Goal: Information Seeking & Learning: Learn about a topic

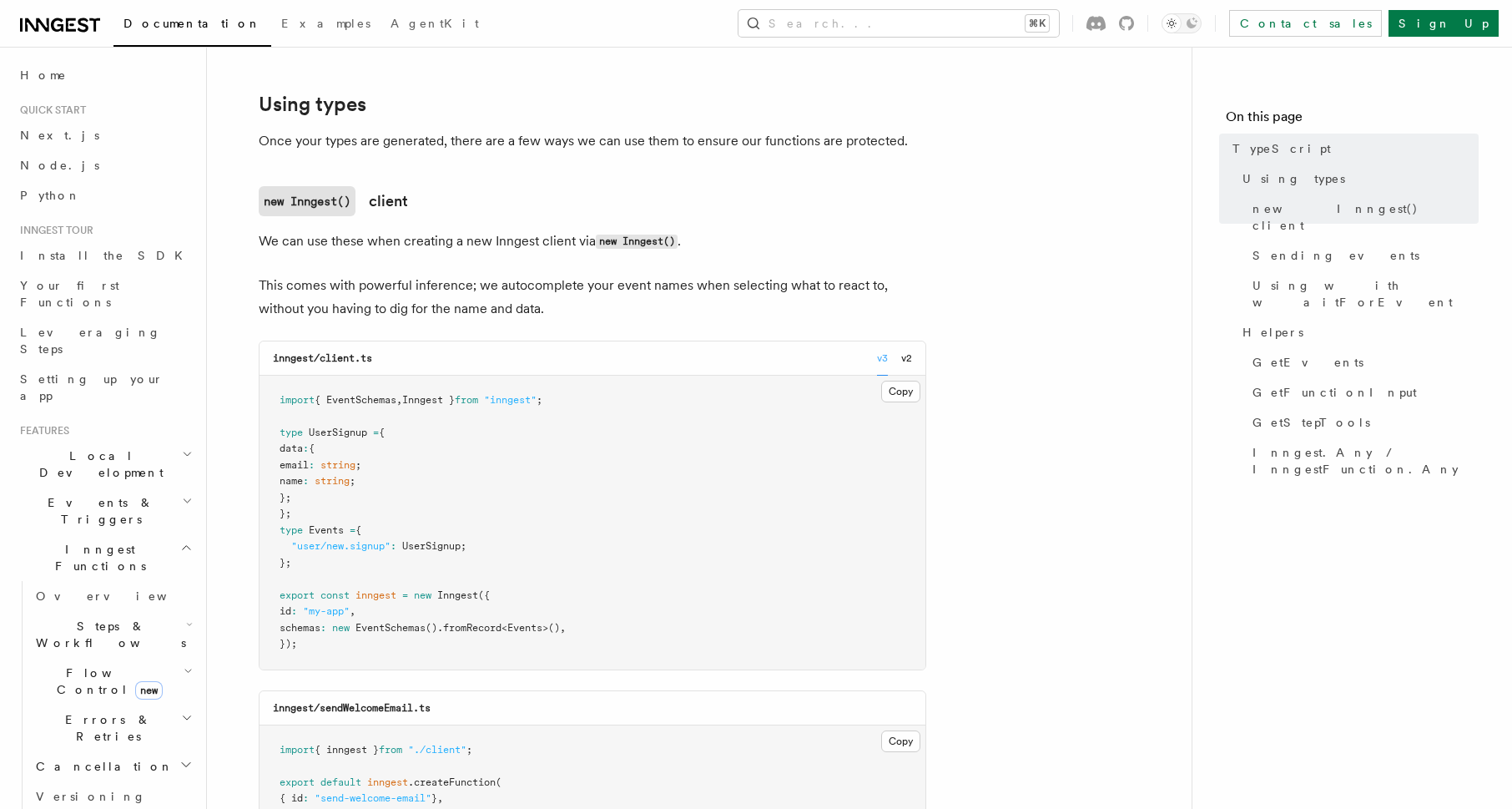
scroll to position [395, 0]
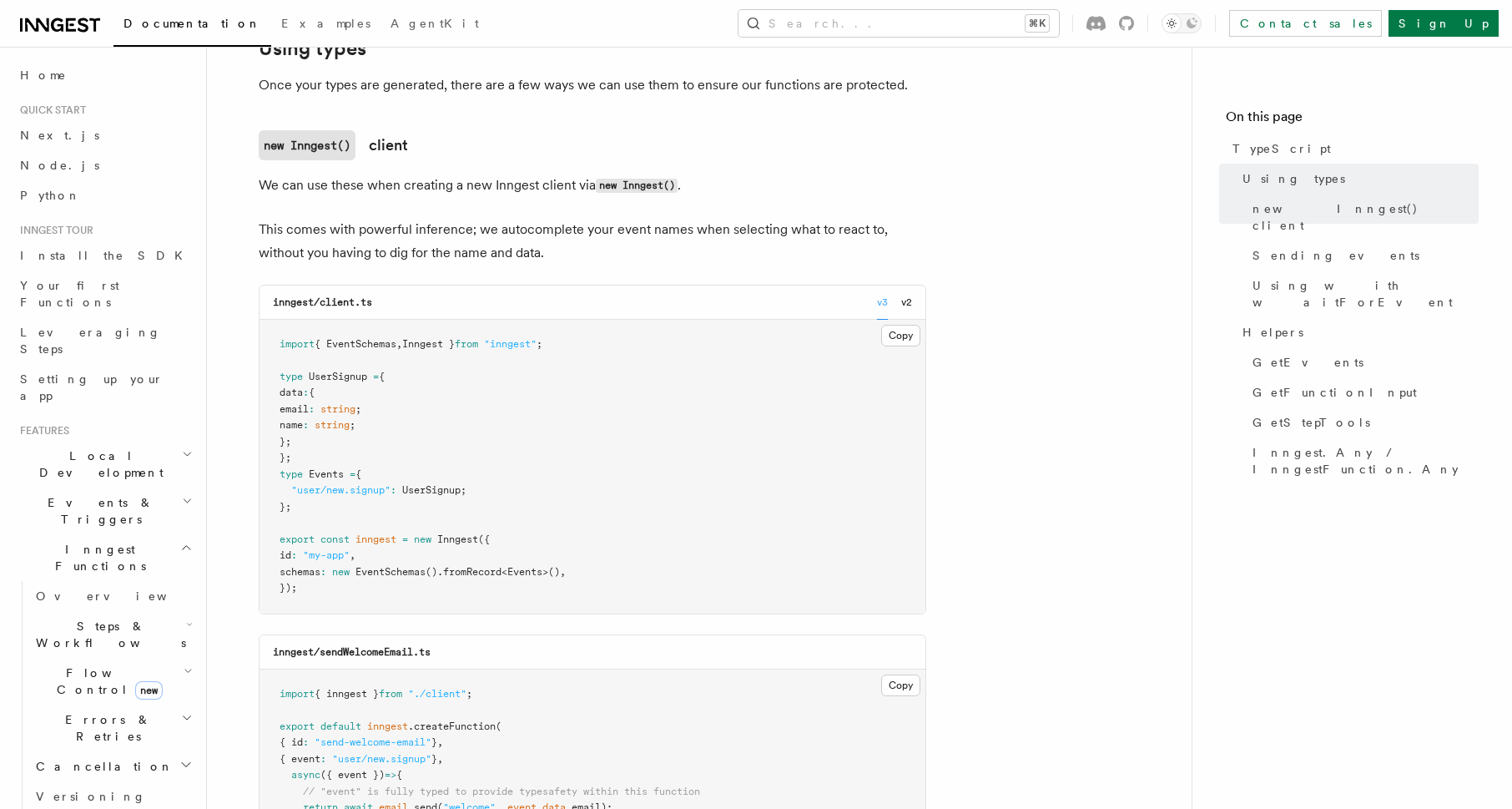
click at [309, 421] on span ":" at bounding box center [306, 425] width 6 height 12
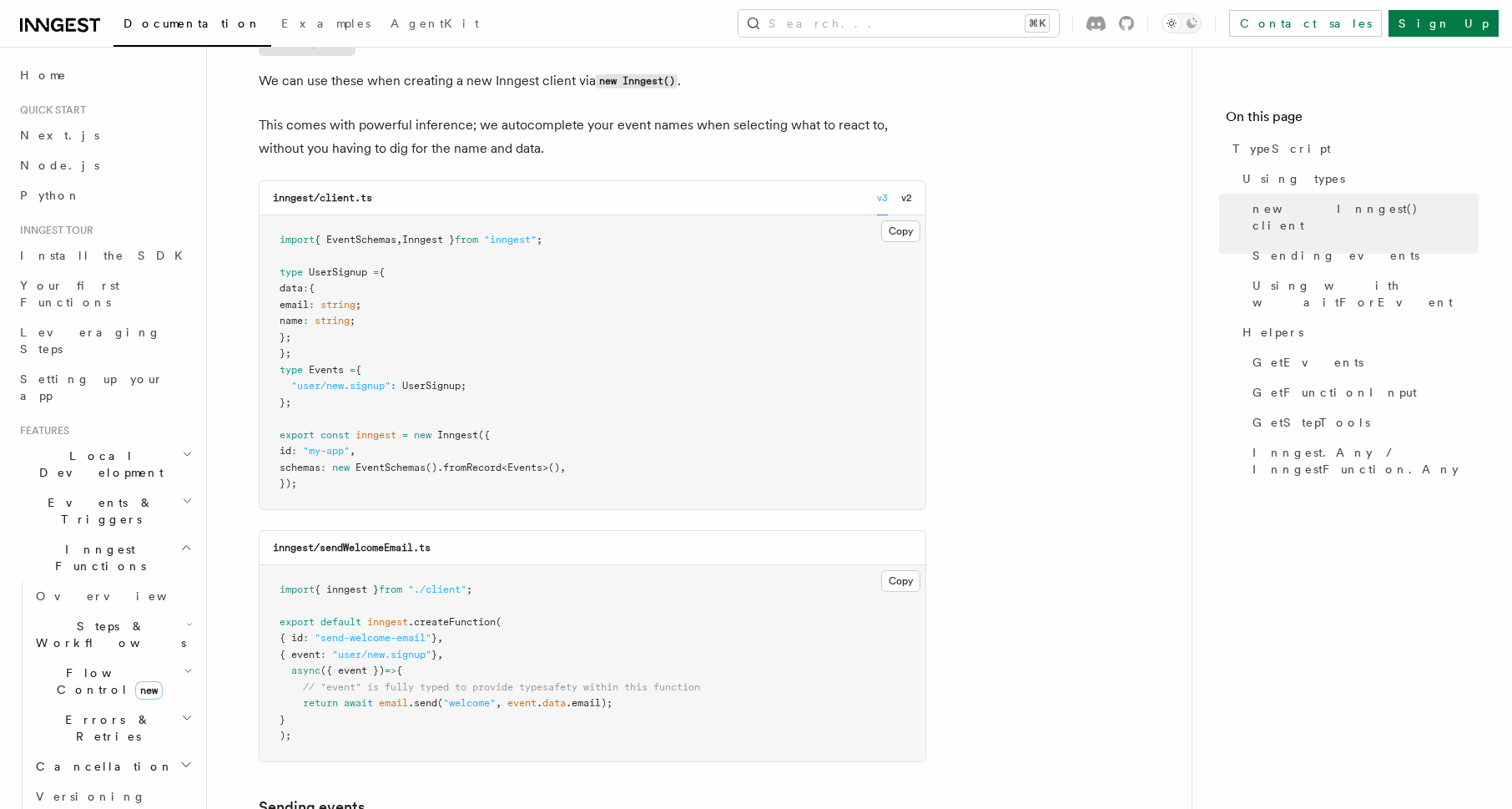
scroll to position [493, 0]
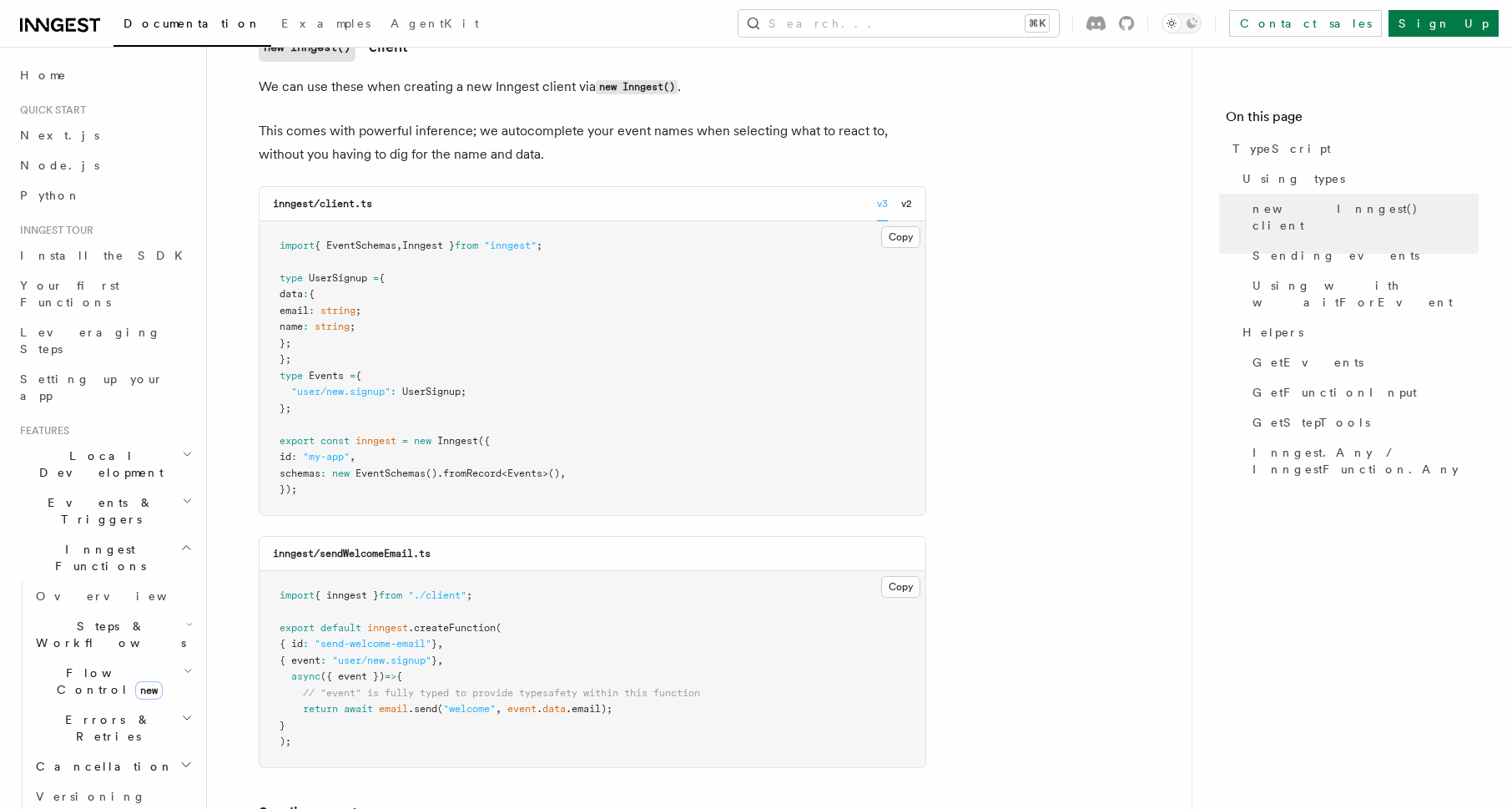
click at [348, 279] on span "UserSignup" at bounding box center [338, 278] width 58 height 12
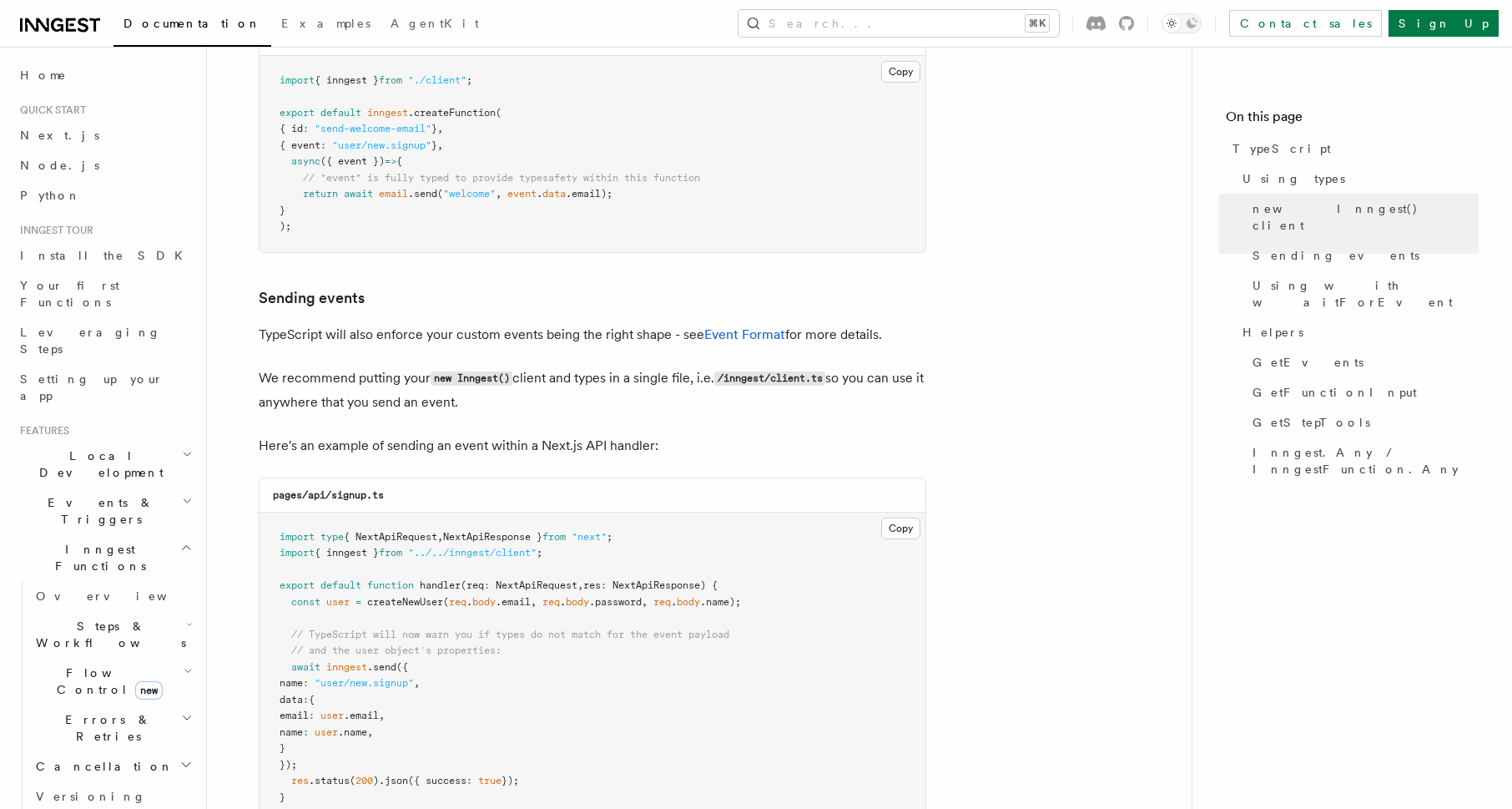
scroll to position [1134, 0]
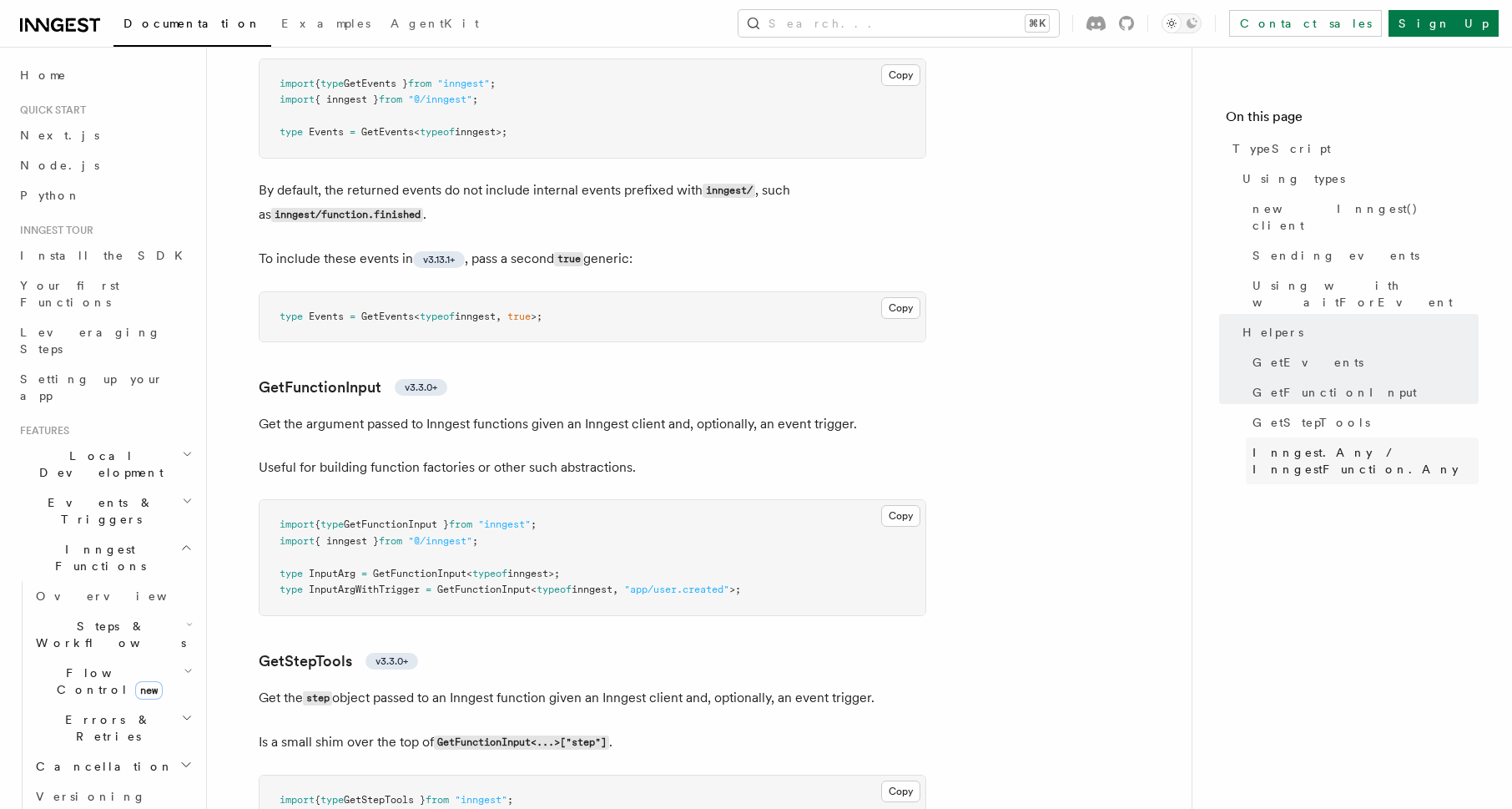
click at [1316, 444] on span "Inngest.Any / InngestFunction.Any" at bounding box center [1365, 460] width 226 height 33
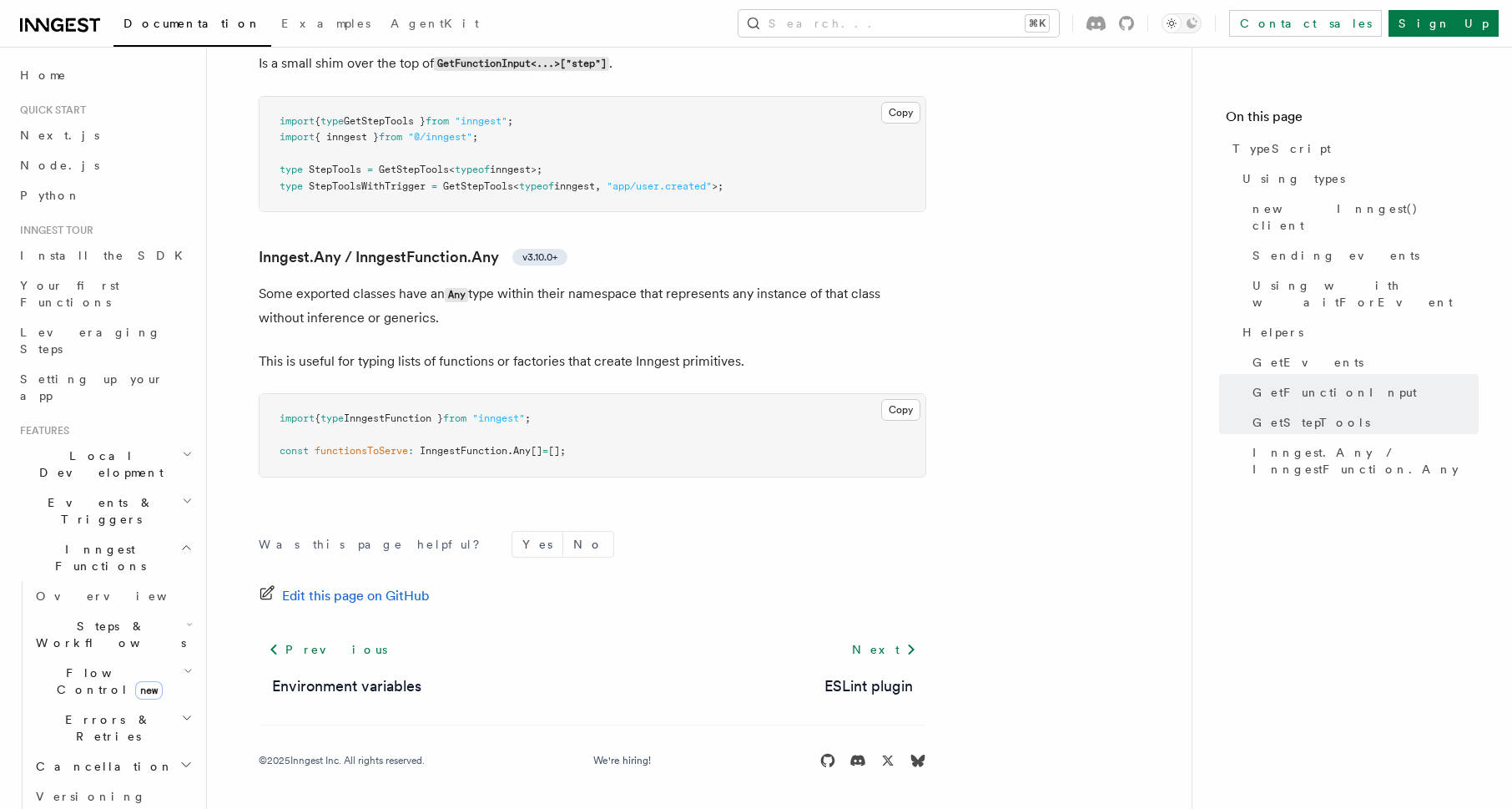
scroll to position [3966, 0]
click at [622, 610] on footer "Was this page helpful? Yes No Edit this page on GitHub Previous Environment var…" at bounding box center [592, 649] width 667 height 238
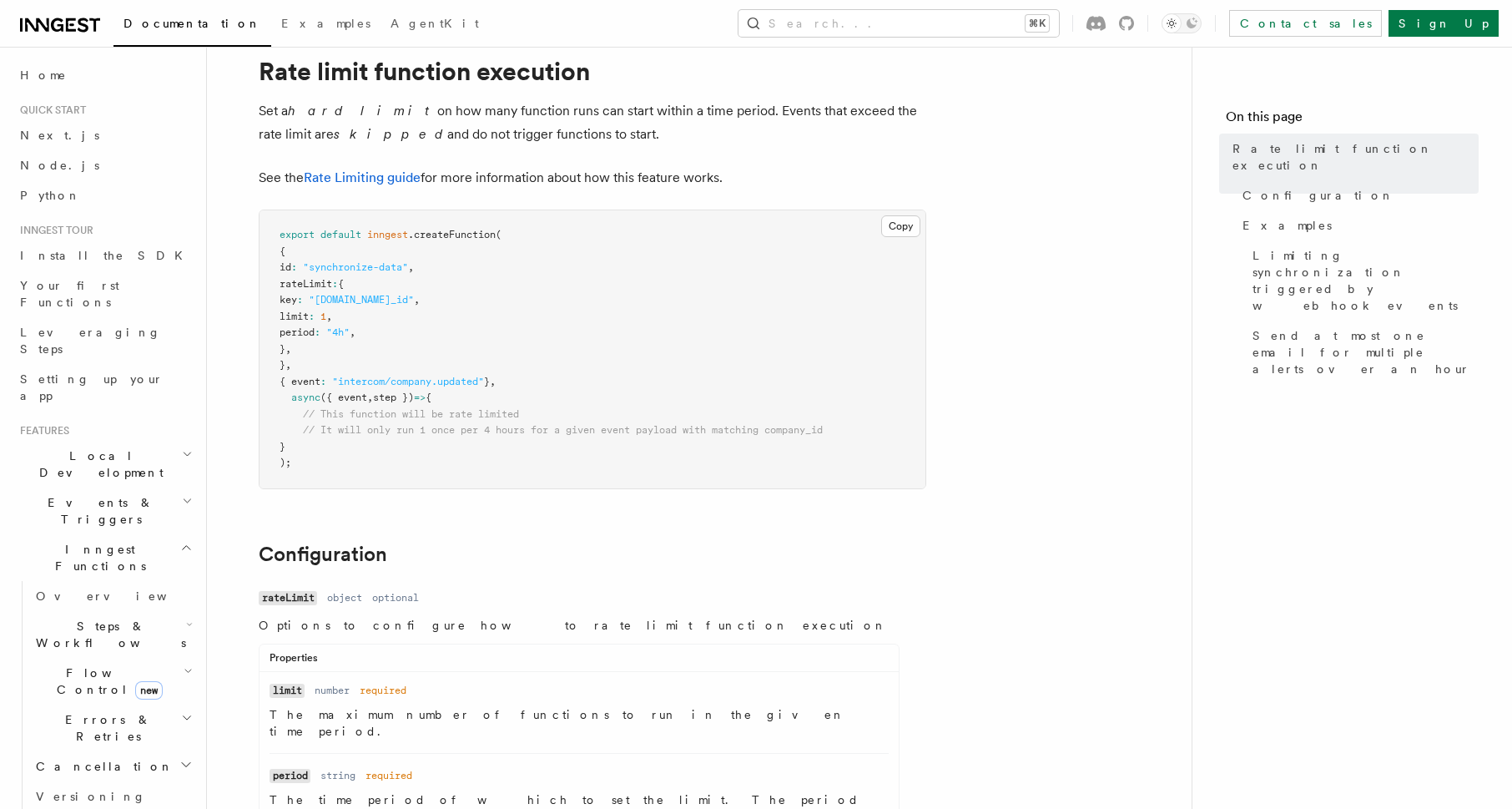
scroll to position [58, 0]
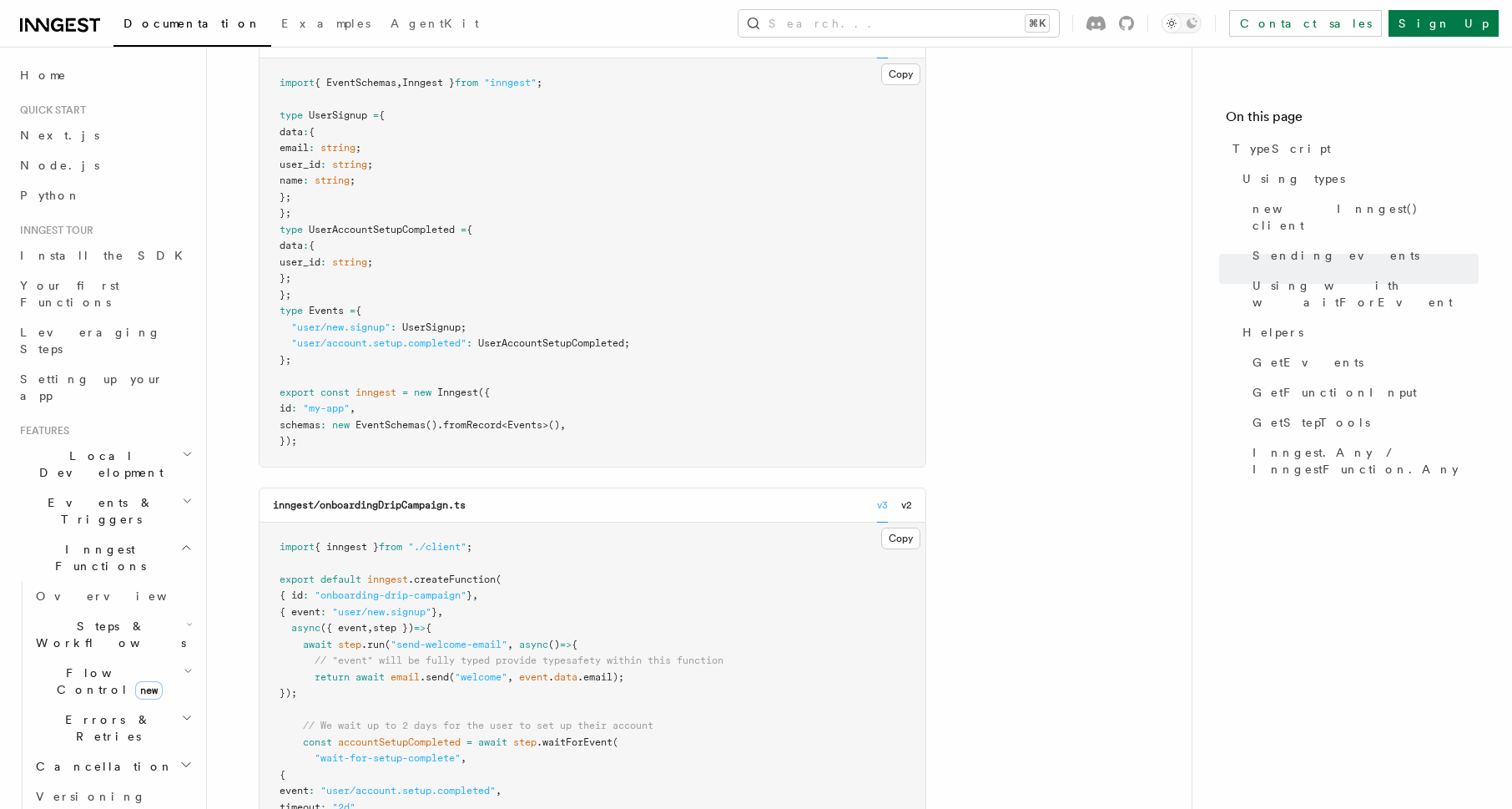
scroll to position [1981, 0]
click at [377, 427] on span "EventSchemas" at bounding box center [391, 421] width 70 height 12
click at [1272, 444] on span "Inngest.Any / InngestFunction.Any" at bounding box center [1365, 460] width 226 height 33
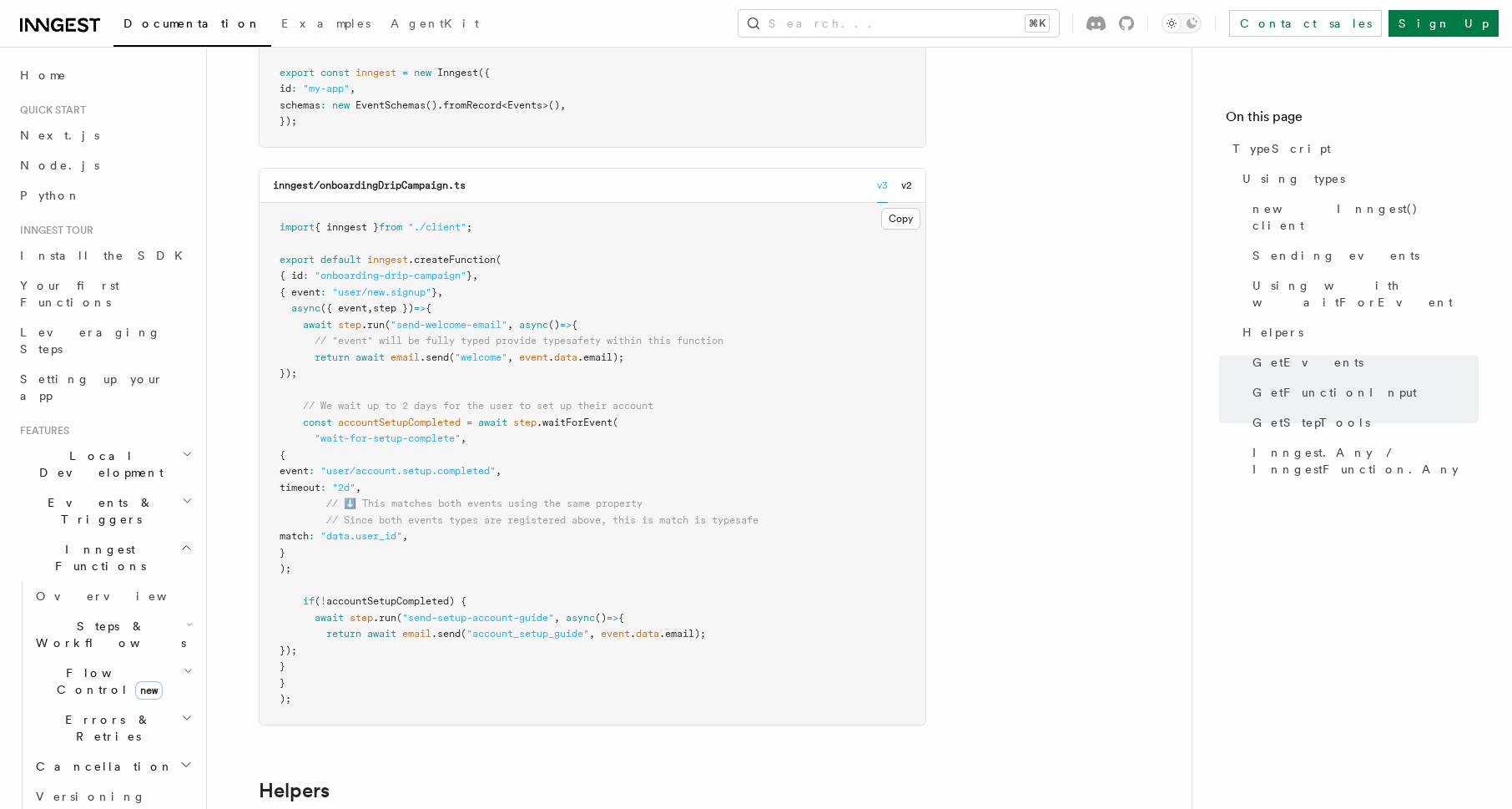
scroll to position [2068, 0]
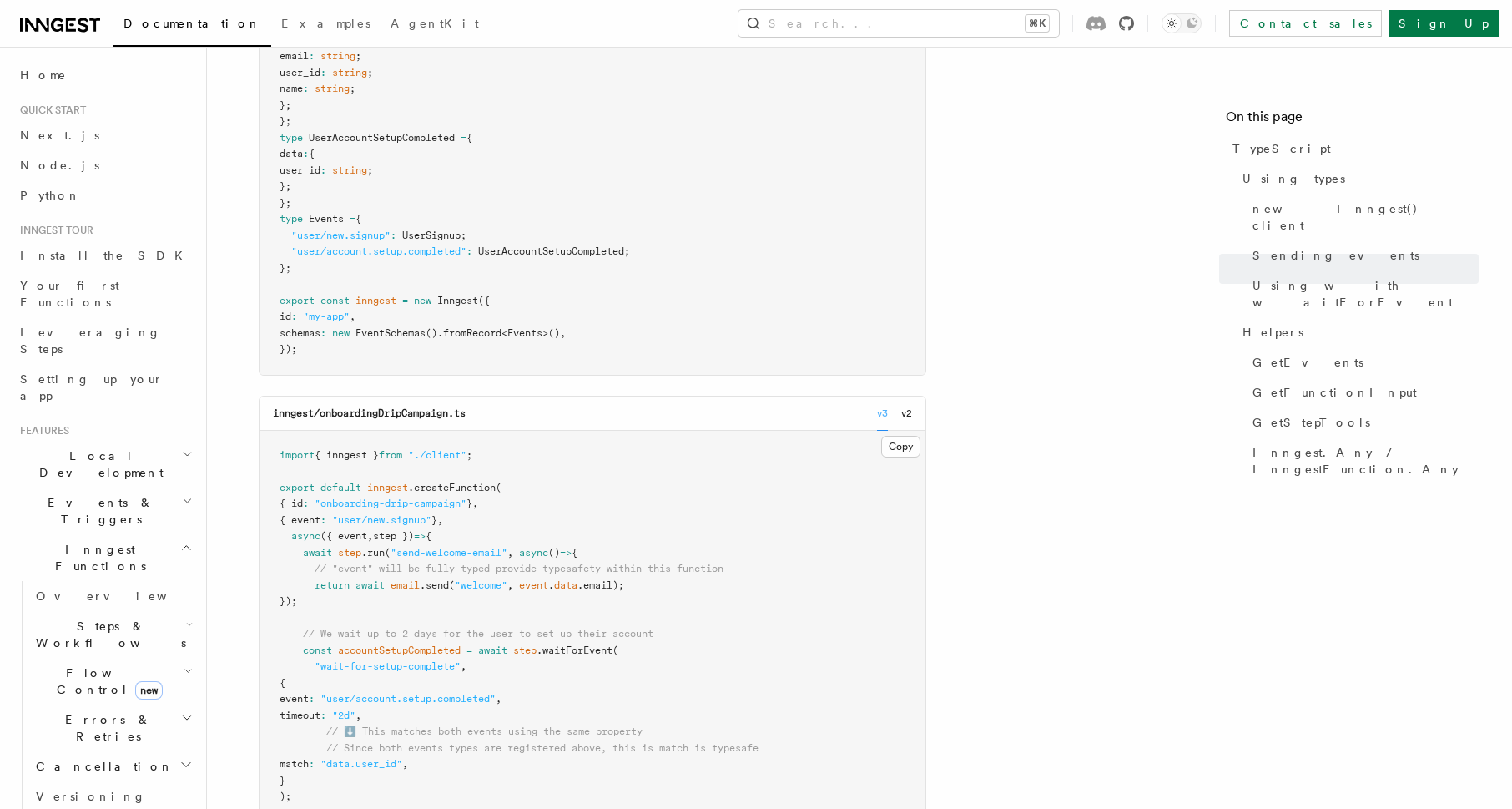
click at [1134, 25] on icon at bounding box center [1127, 23] width 15 height 15
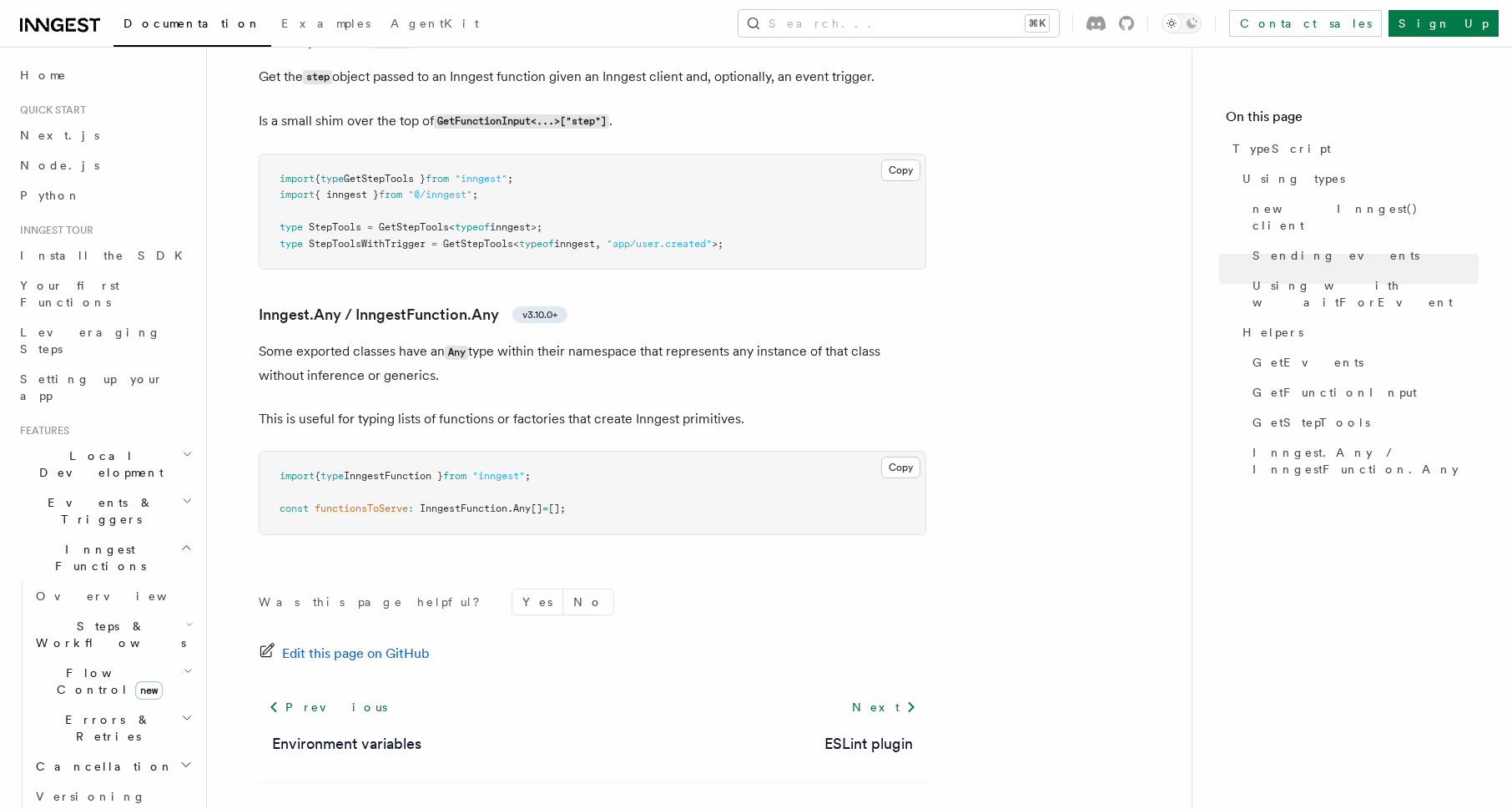
scroll to position [3966, 0]
